Goal: Find specific page/section: Find specific page/section

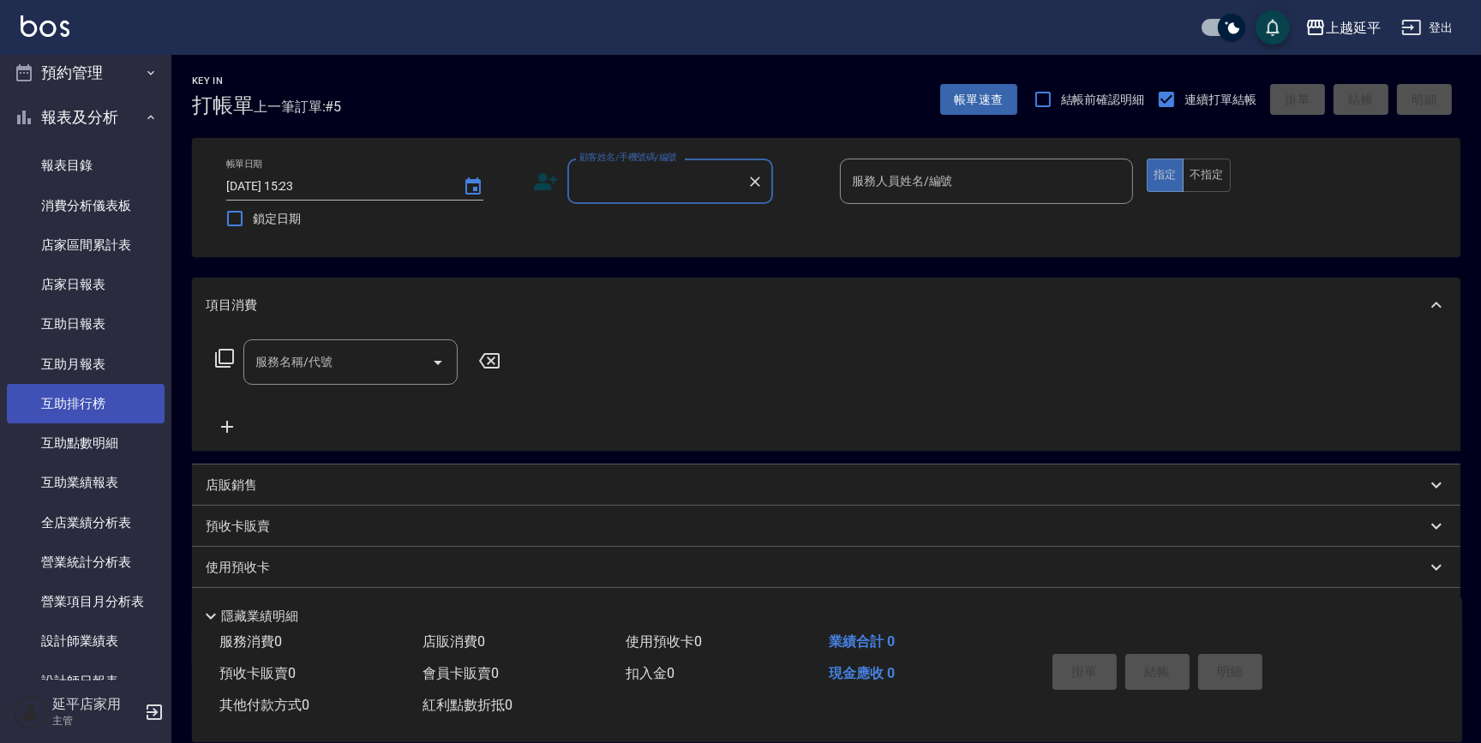
scroll to position [311, 0]
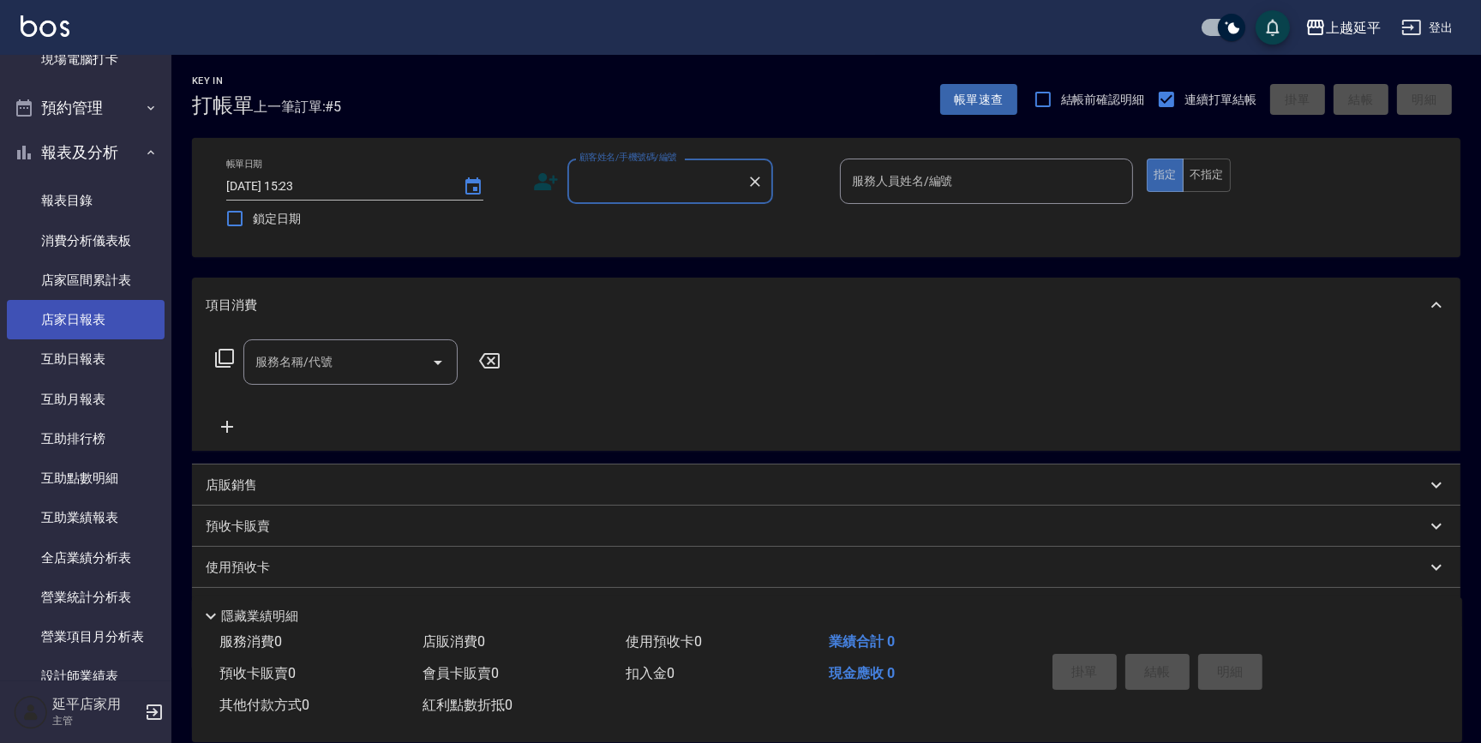
click at [93, 317] on link "店家日報表" at bounding box center [86, 319] width 158 height 39
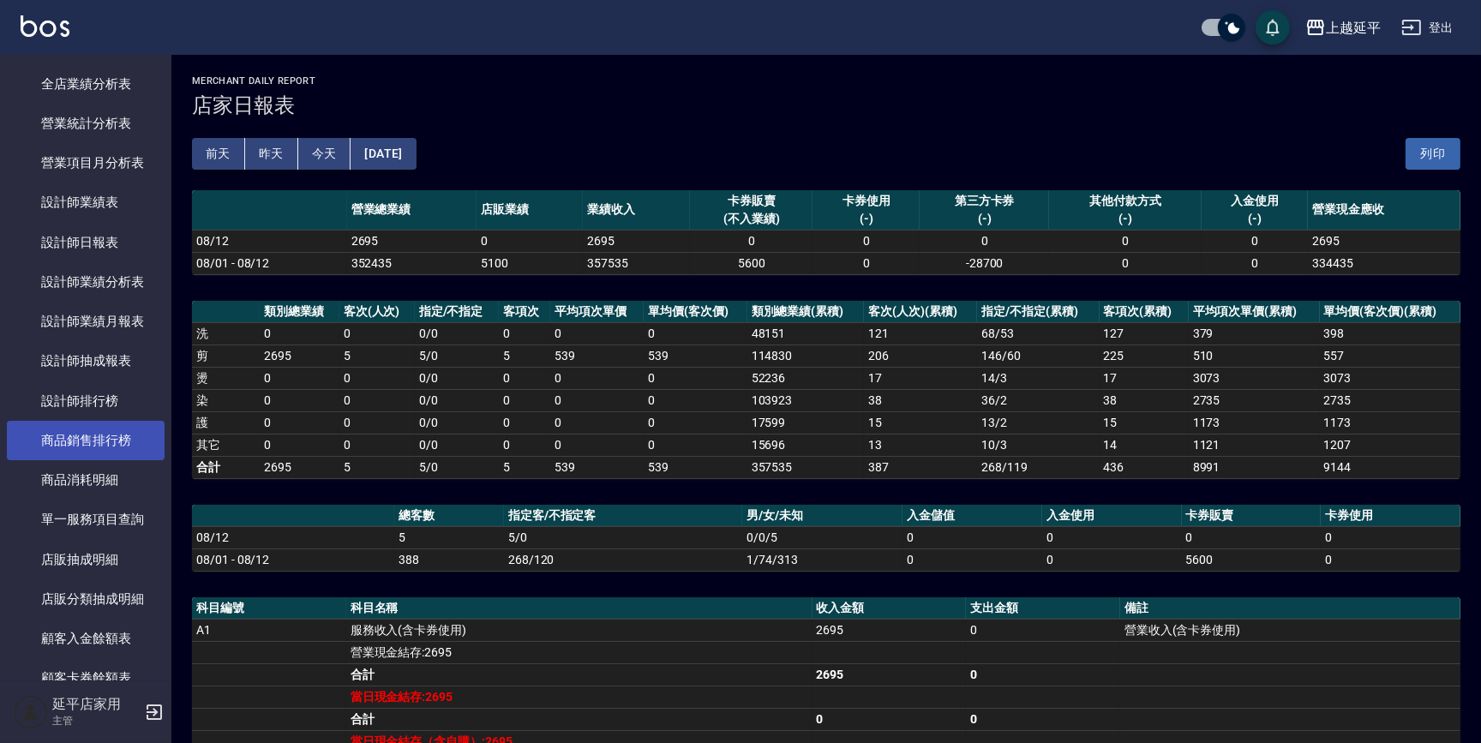
scroll to position [779, 0]
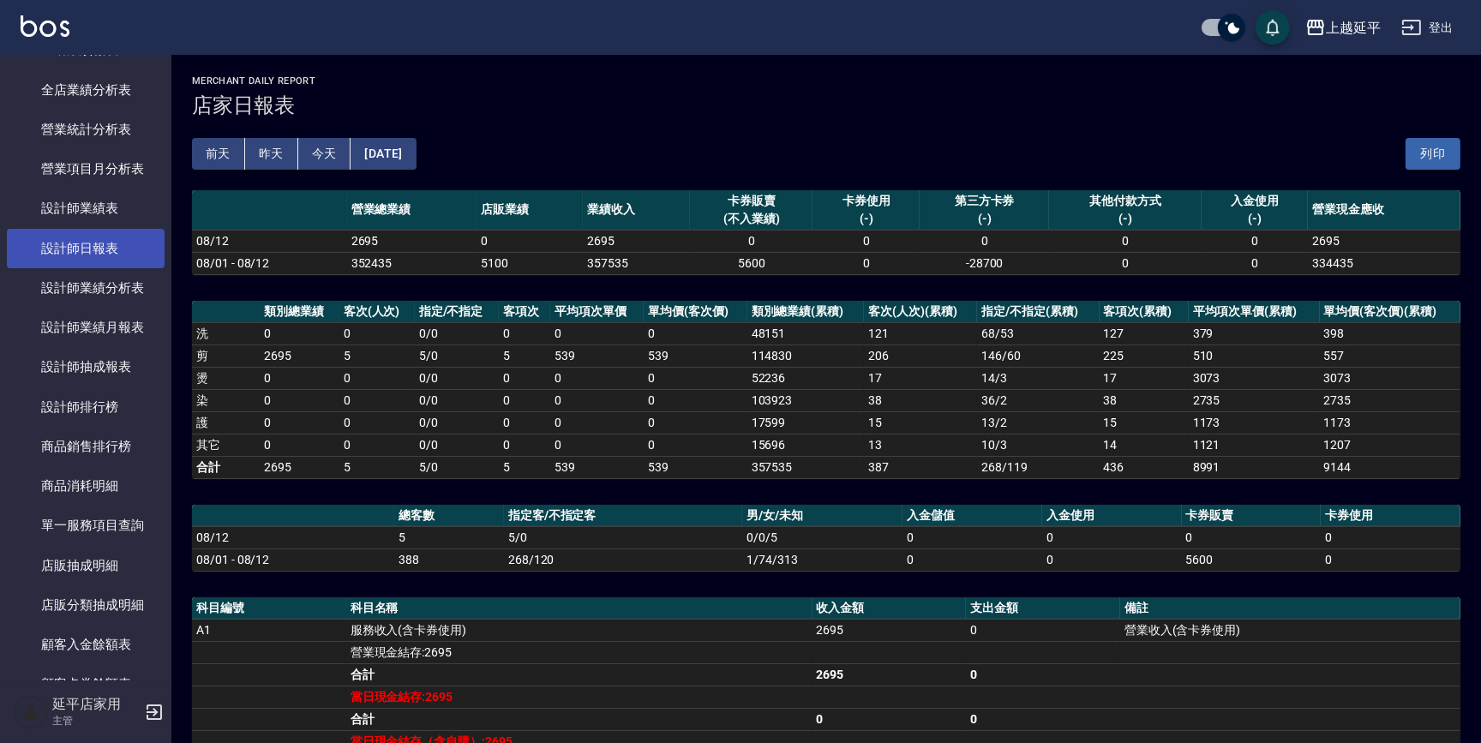
click at [104, 245] on link "設計師日報表" at bounding box center [86, 248] width 158 height 39
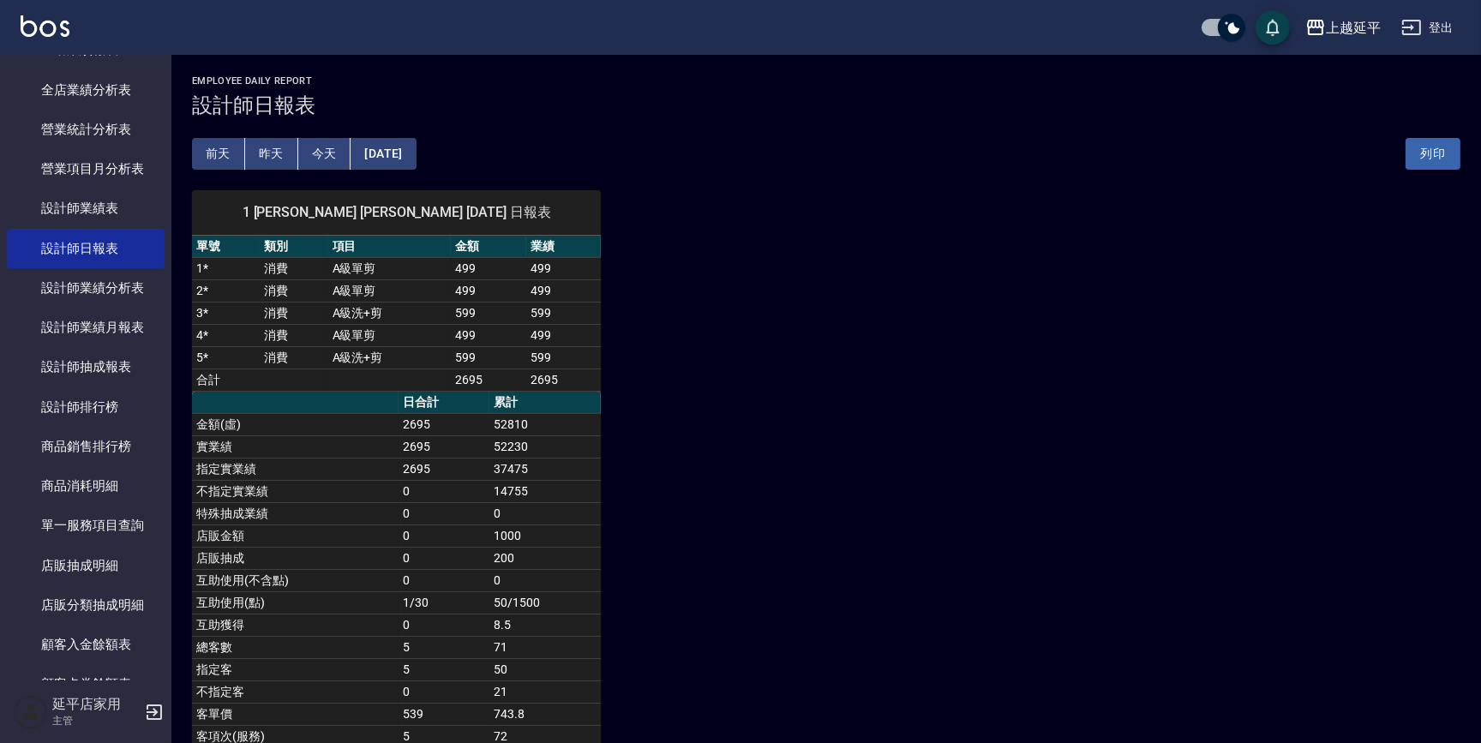
click at [266, 153] on button "昨天" at bounding box center [271, 154] width 53 height 32
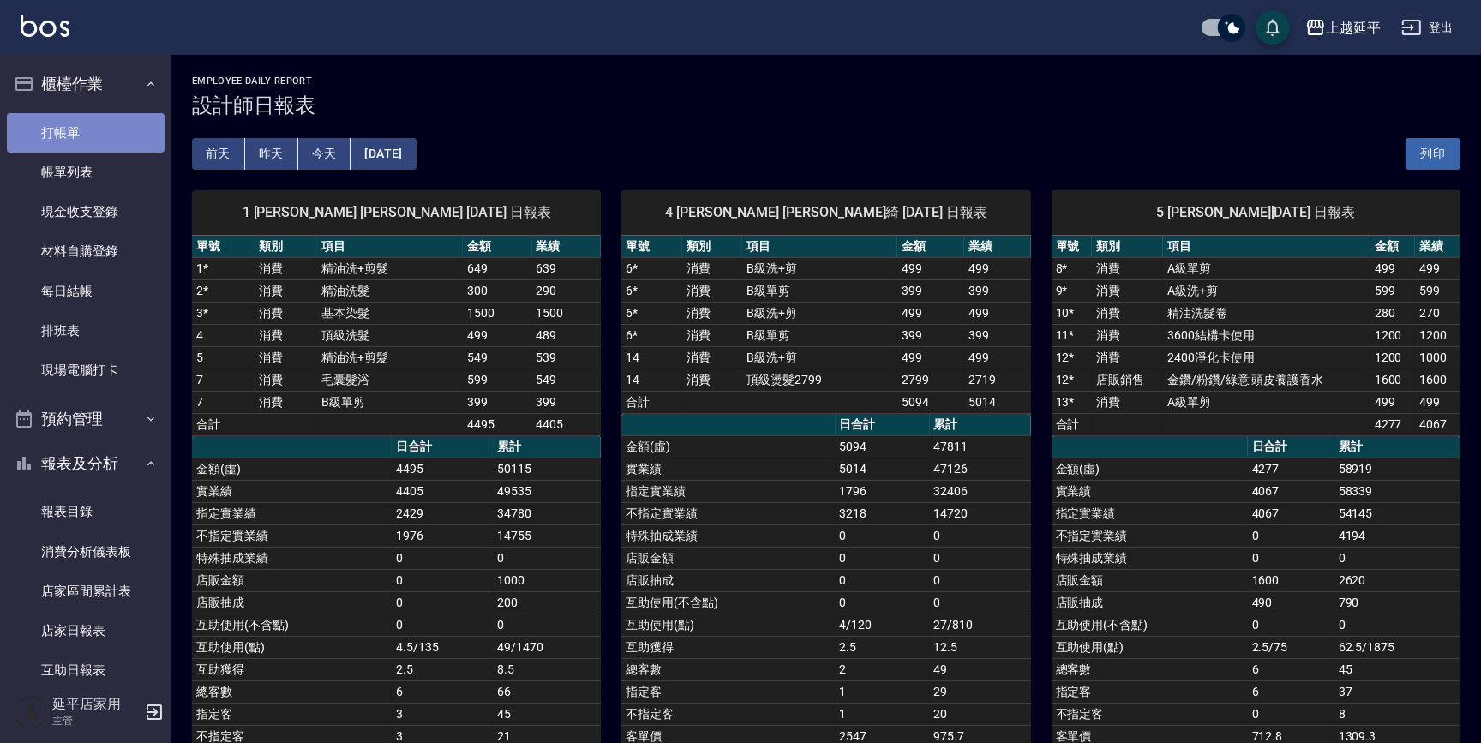
click at [87, 120] on link "打帳單" at bounding box center [86, 132] width 158 height 39
